Goal: Transaction & Acquisition: Obtain resource

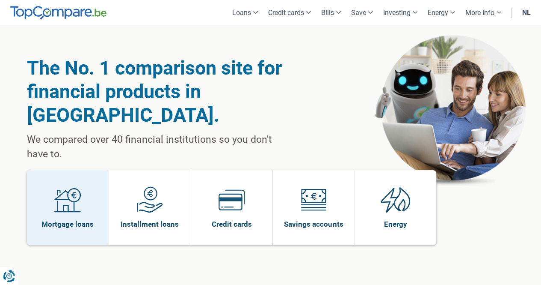
click at [78, 186] on img at bounding box center [67, 199] width 27 height 27
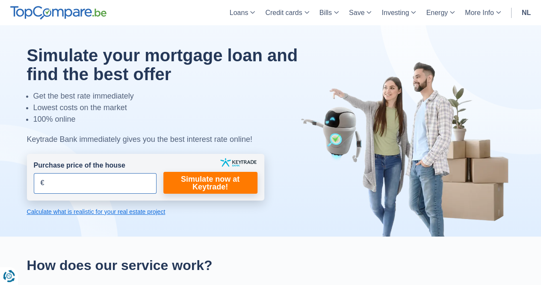
click at [101, 177] on input "Purchase price of the house" at bounding box center [95, 183] width 123 height 21
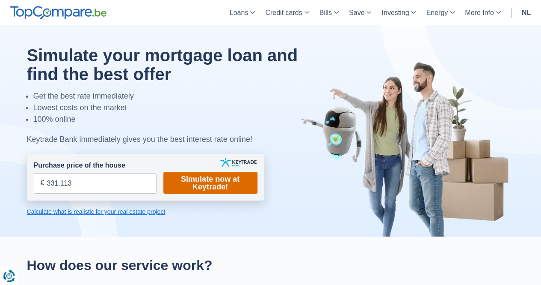
click at [229, 182] on font "Simulate now at Keytrade!" at bounding box center [210, 183] width 59 height 16
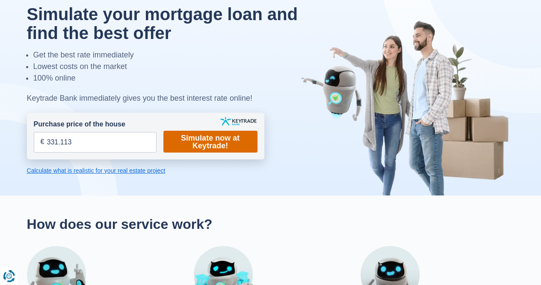
scroll to position [128, 0]
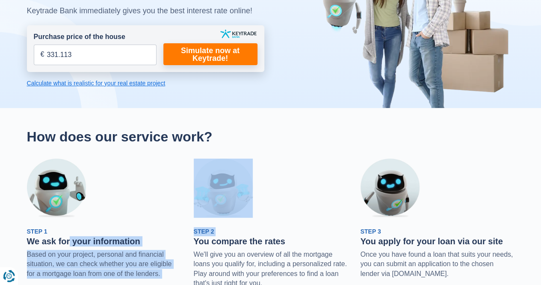
drag, startPoint x: 82, startPoint y: 243, endPoint x: 198, endPoint y: 241, distance: 116.0
click at [193, 242] on div "Step 1 We ask for your information Based on your project, personal and financia…" at bounding box center [271, 222] width 501 height 129
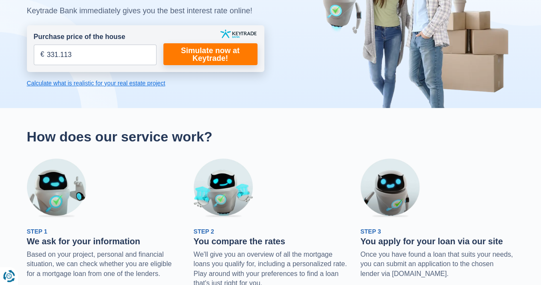
click at [244, 238] on font "You compare the rates" at bounding box center [240, 240] width 92 height 9
drag, startPoint x: 300, startPoint y: 244, endPoint x: 221, endPoint y: 238, distance: 79.8
click at [221, 238] on h3 "You compare the rates" at bounding box center [271, 241] width 154 height 10
click at [299, 192] on div "Step 2 You compare the rates We'll give you an overview of all the mortgage loa…" at bounding box center [271, 222] width 154 height 129
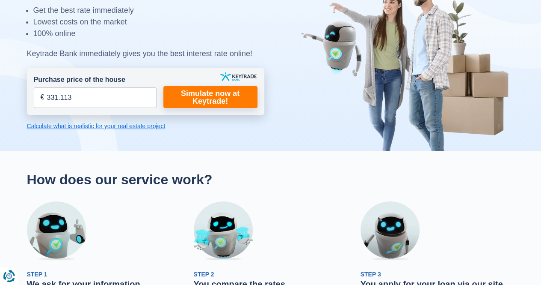
scroll to position [0, 0]
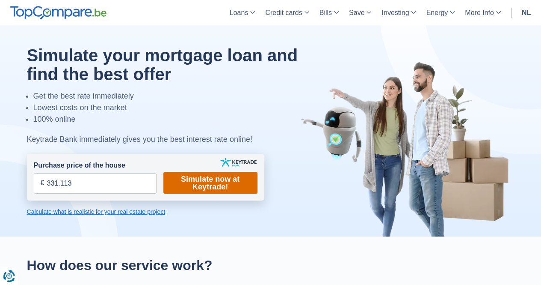
click at [208, 172] on link "Simulate now at Keytrade!" at bounding box center [210, 183] width 94 height 22
click at [200, 190] on font "Simulate now at Keytrade!" at bounding box center [210, 183] width 59 height 16
click at [198, 190] on font "Simulate now at Keytrade!" at bounding box center [210, 183] width 59 height 16
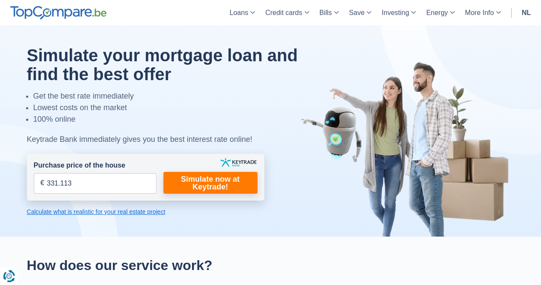
click at [127, 194] on form "Purchase price of the house 331.113 € Dit veld is verplicht in te vullen U moet…" at bounding box center [146, 177] width 238 height 47
click at [132, 190] on input "331.113" at bounding box center [95, 183] width 123 height 21
type input "331.113"
click at [227, 201] on div at bounding box center [271, 130] width 501 height 211
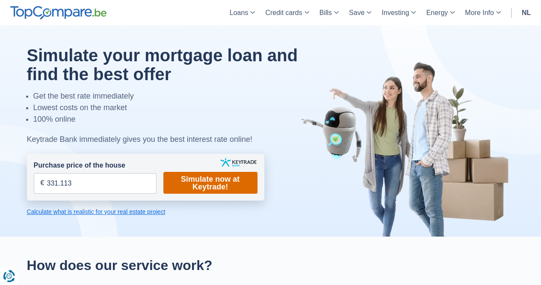
click at [226, 189] on font "Simulate now at Keytrade!" at bounding box center [210, 183] width 59 height 16
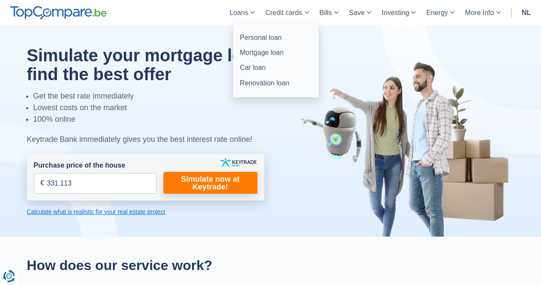
click at [245, 16] on font "Loans" at bounding box center [239, 12] width 19 height 7
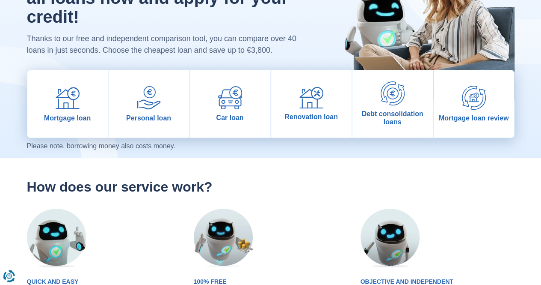
scroll to position [86, 0]
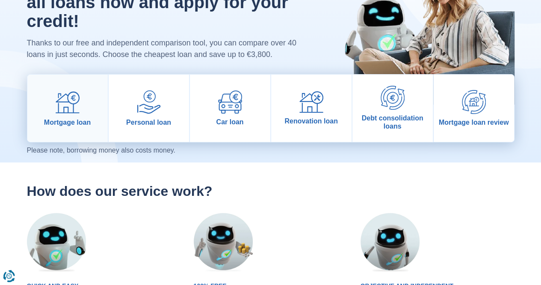
click at [66, 104] on img at bounding box center [68, 102] width 24 height 24
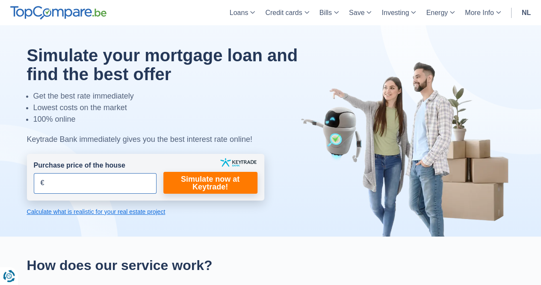
click at [105, 188] on input "Purchase price of the house" at bounding box center [95, 183] width 123 height 21
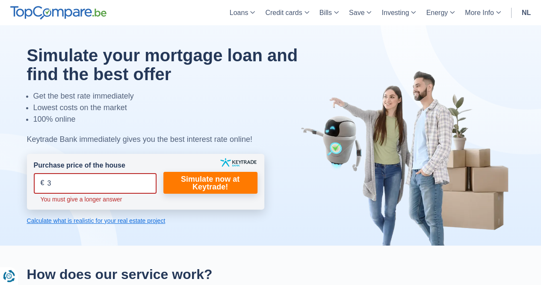
type input "3"
